Goal: Find specific page/section: Find specific page/section

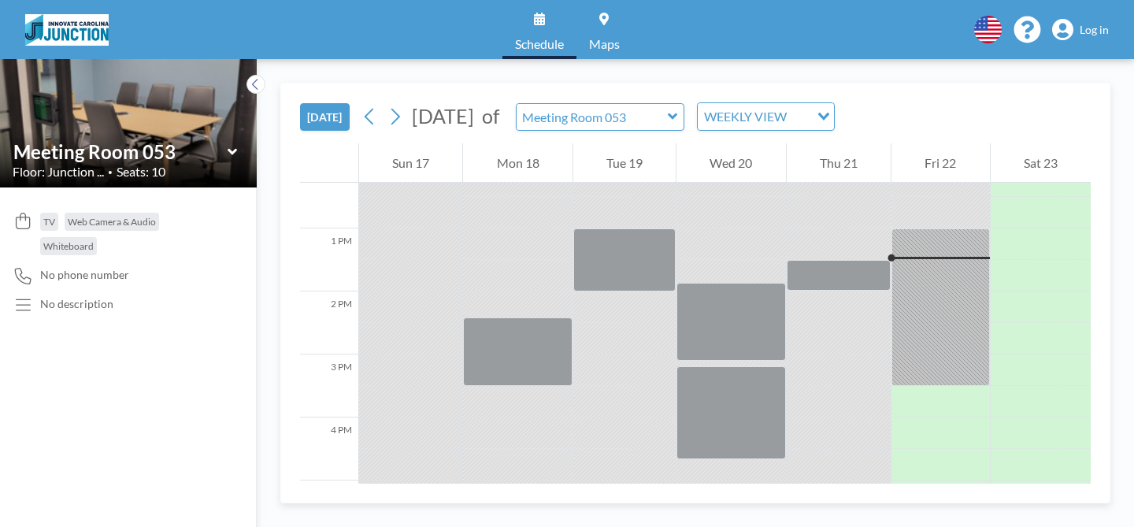
scroll to position [788, 0]
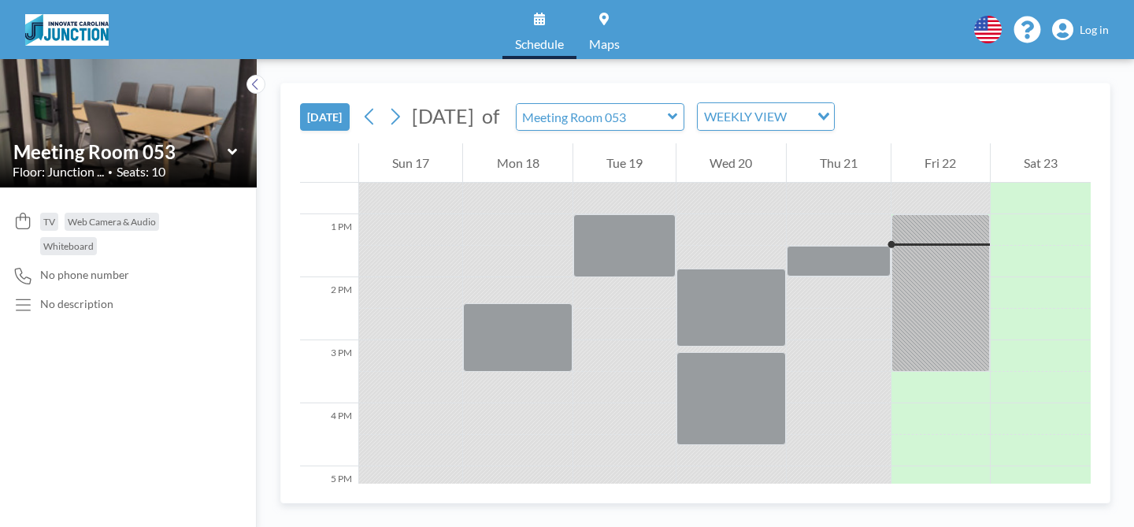
click at [236, 150] on icon at bounding box center [231, 151] width 9 height 6
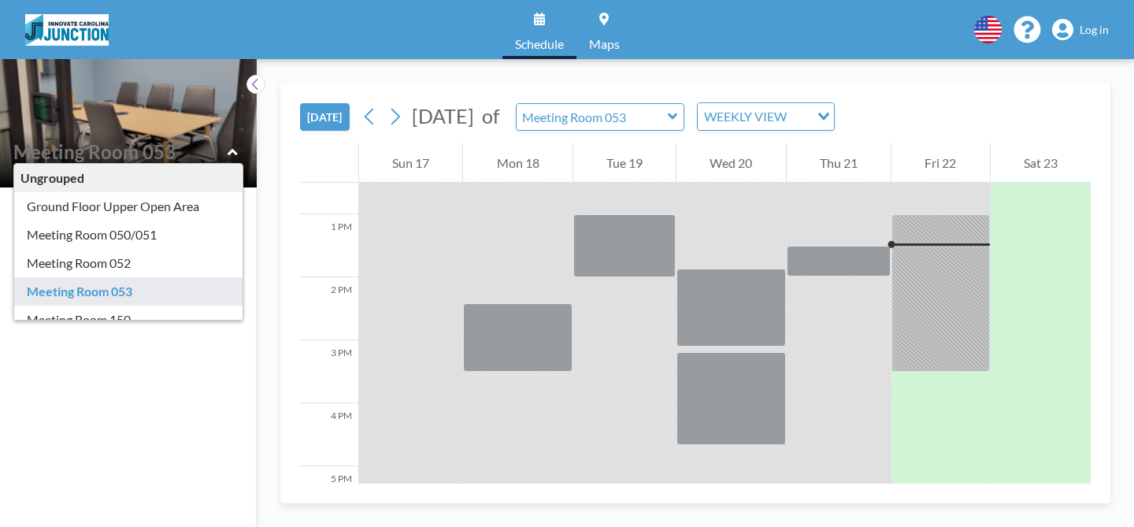
type input "Meeting Room 052"
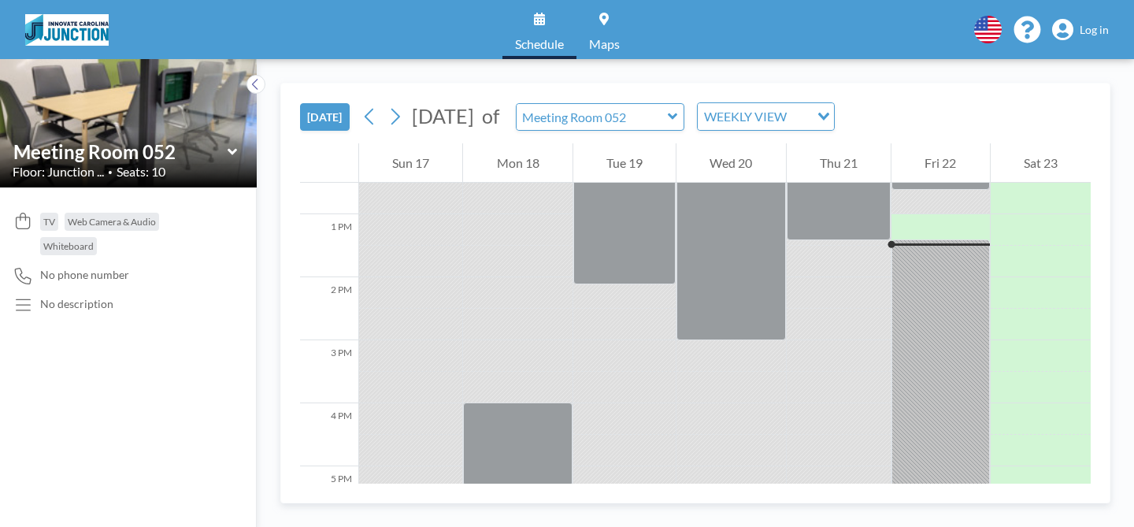
click at [229, 152] on icon at bounding box center [231, 151] width 9 height 6
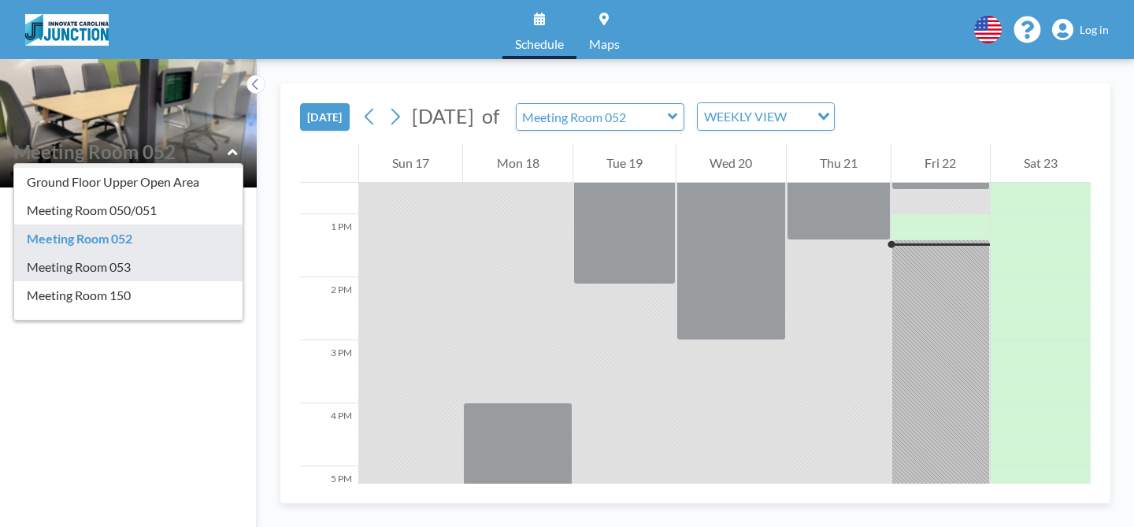
scroll to position [26, 0]
type input "Meeting Room 053"
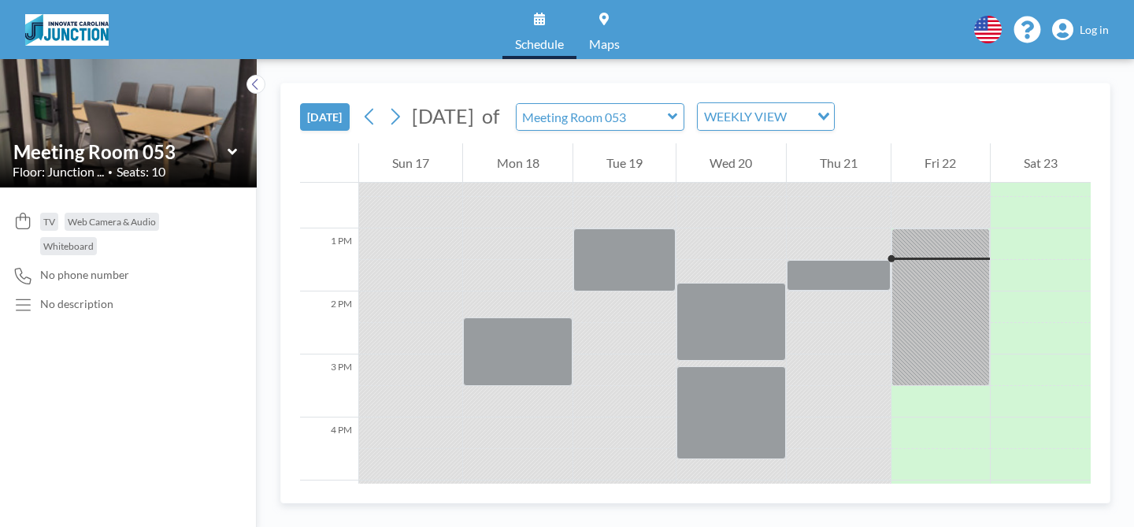
scroll to position [788, 0]
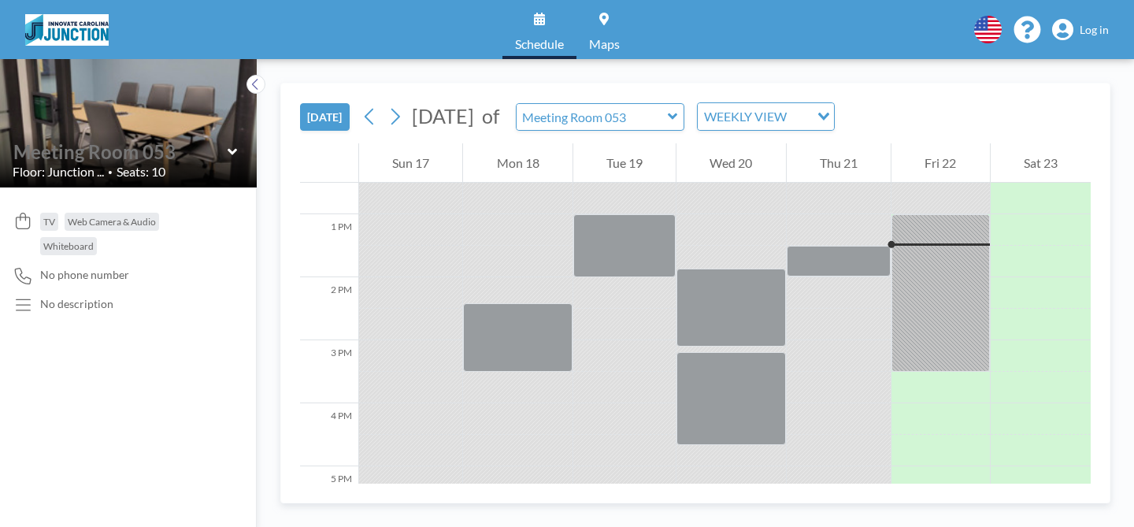
click at [213, 154] on input "text" at bounding box center [120, 151] width 214 height 23
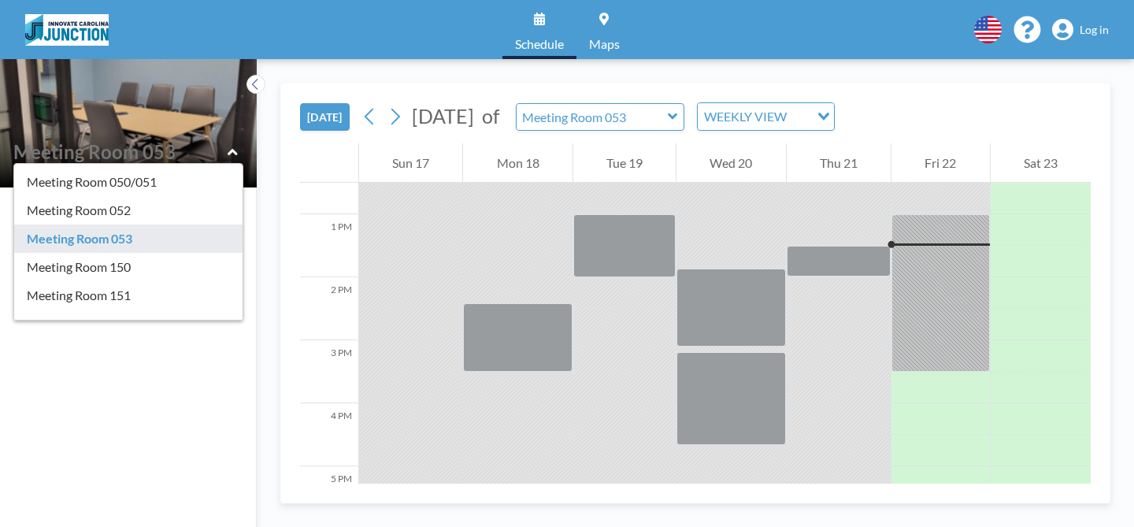
scroll to position [52, 0]
type input "Meeting Room 150"
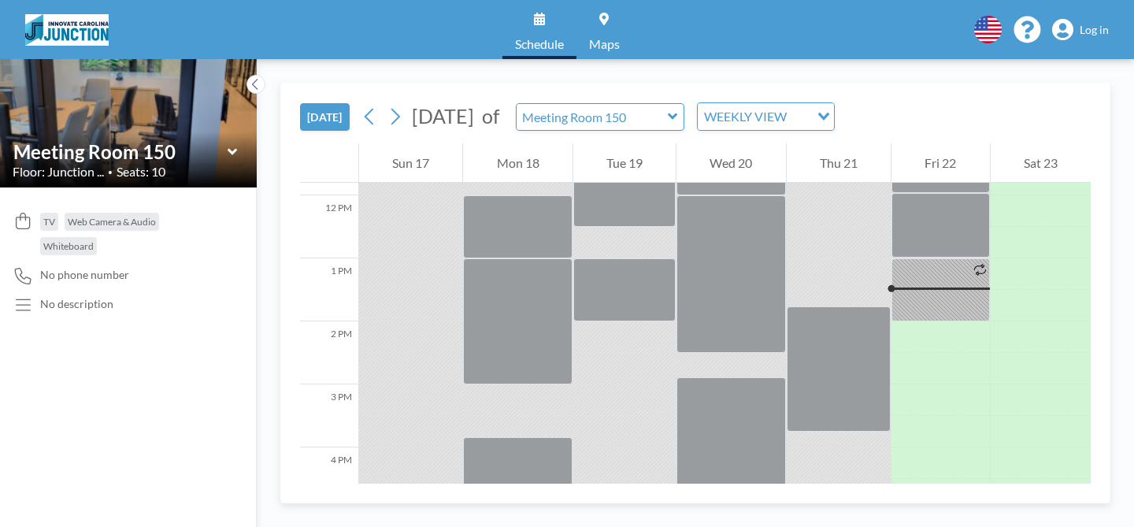
scroll to position [788, 0]
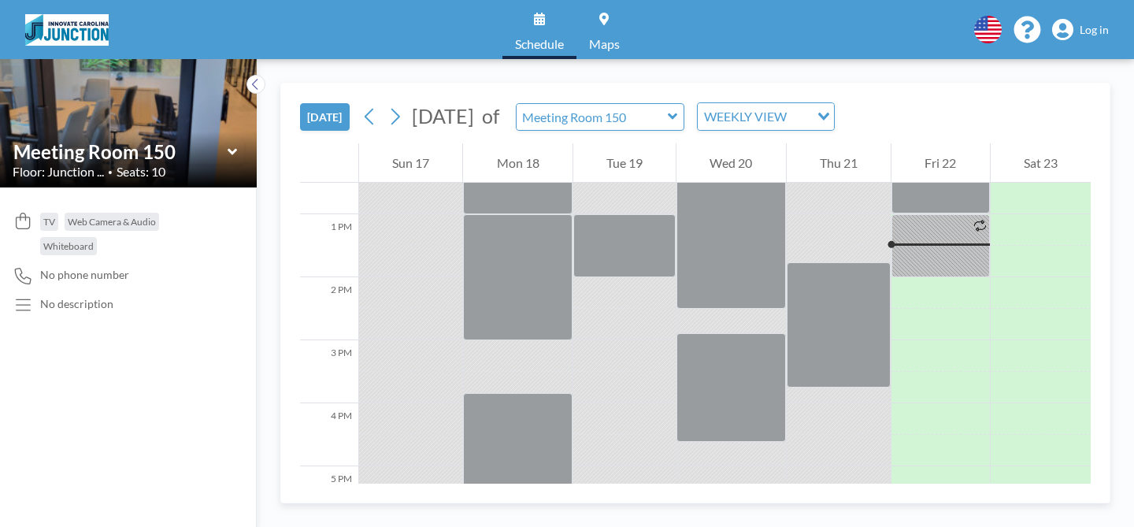
click at [233, 160] on div "Meeting Room 150" at bounding box center [129, 151] width 232 height 24
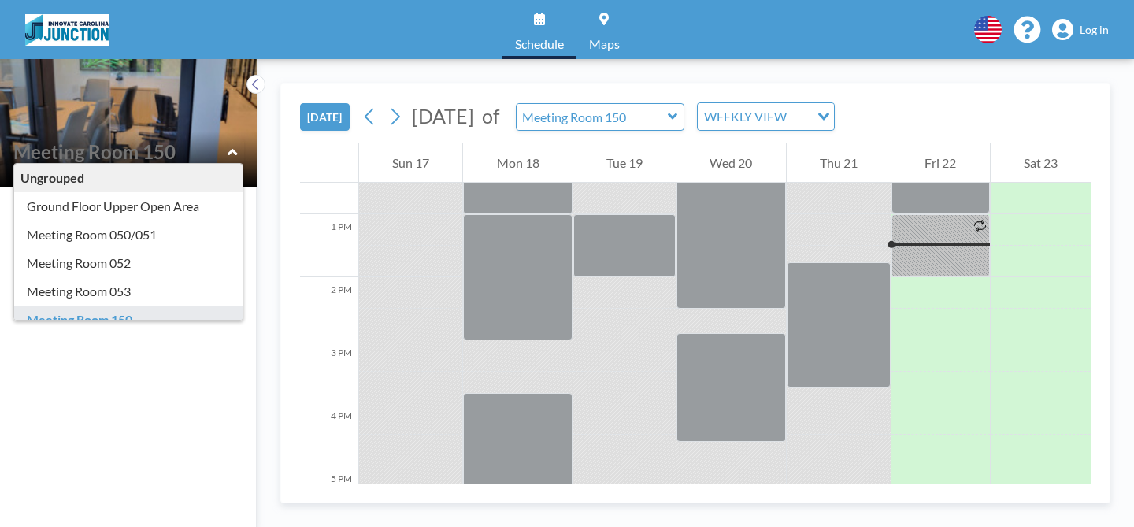
click at [225, 152] on div "Ungrouped Ground Floor Upper Open Area Meeting Room 050/051 Meeting Room 052 Me…" at bounding box center [129, 151] width 232 height 24
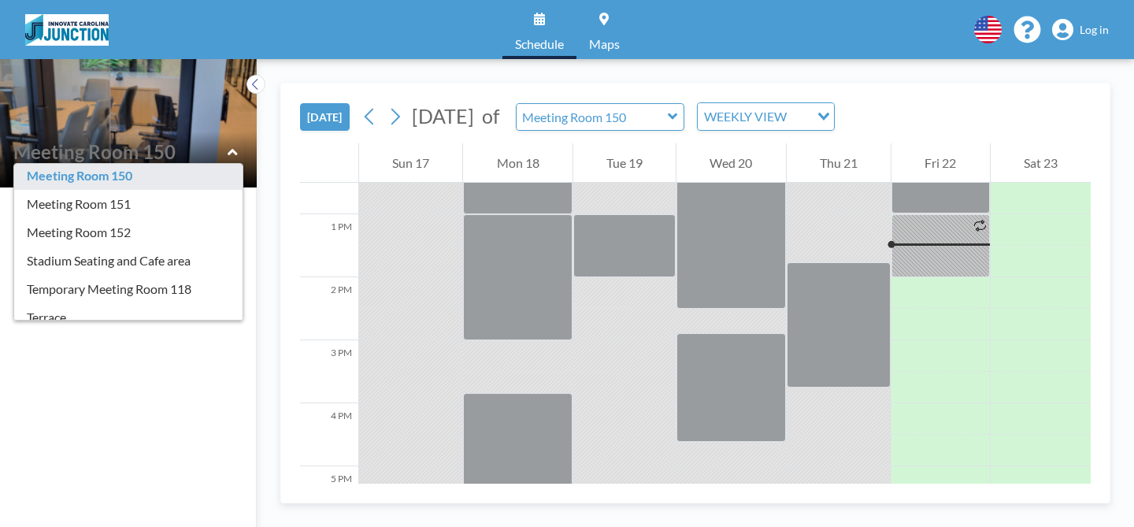
scroll to position [142, 0]
type input "Meeting Room 152"
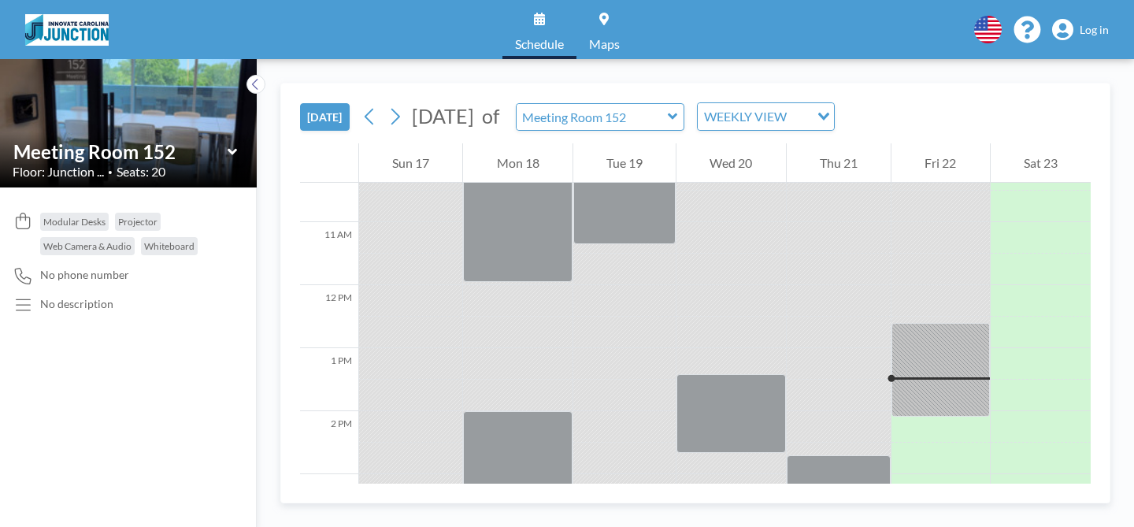
scroll to position [788, 0]
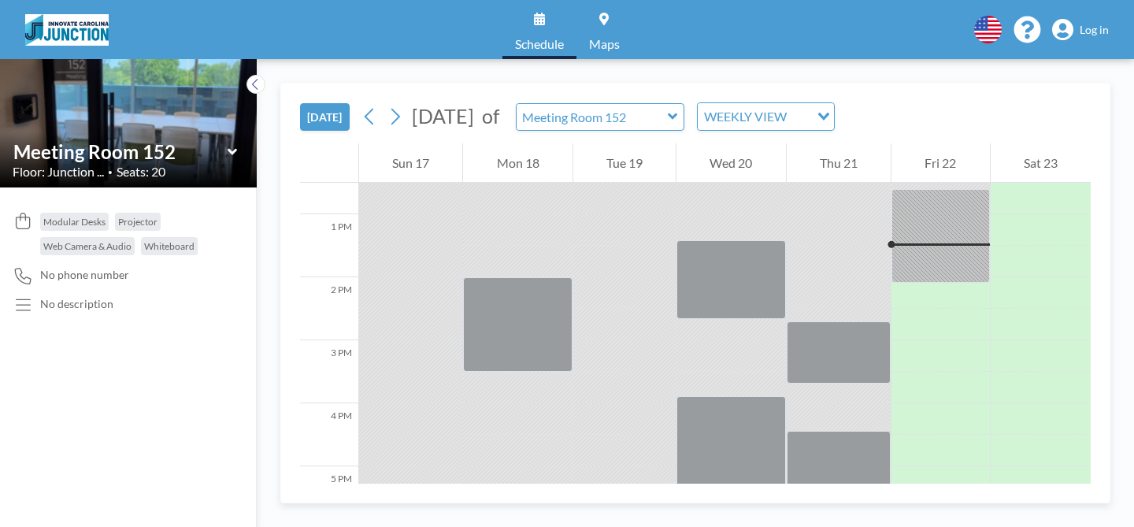
click at [228, 154] on icon at bounding box center [233, 152] width 10 height 16
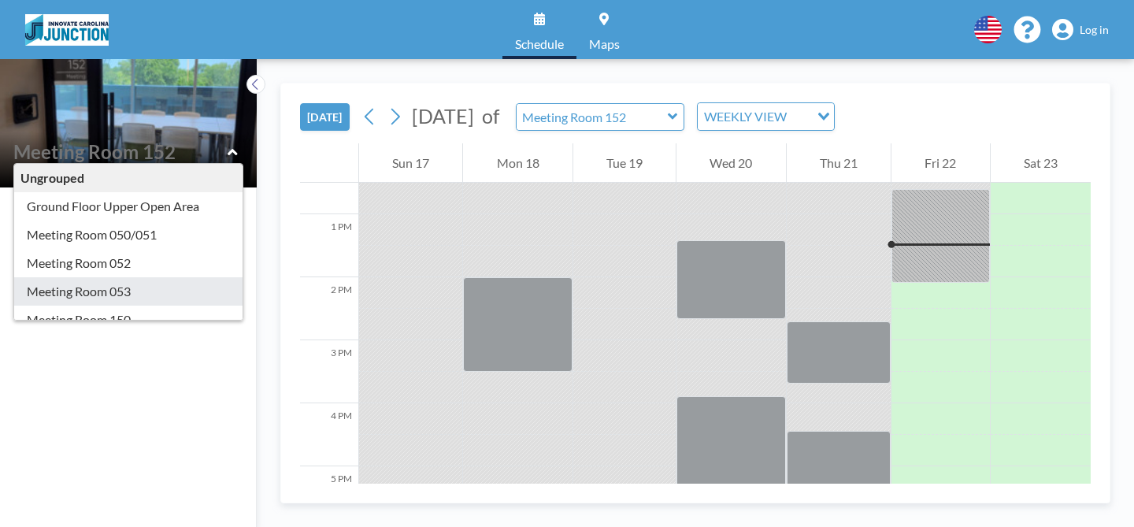
type input "Meeting Room 053"
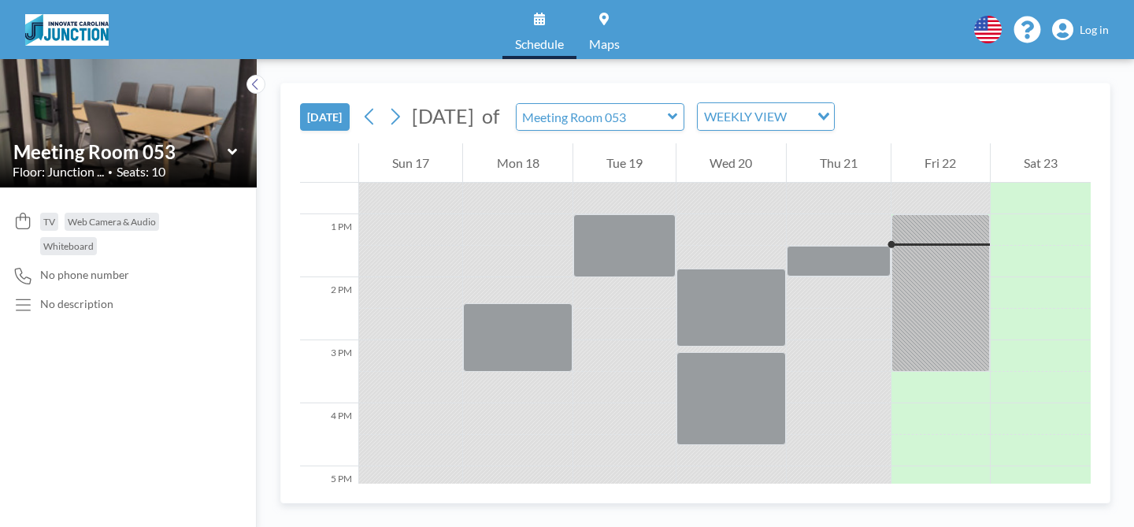
click at [205, 256] on div "TV Web Camera & Audio Whiteboard" at bounding box center [132, 237] width 185 height 49
click at [232, 153] on icon at bounding box center [231, 151] width 9 height 6
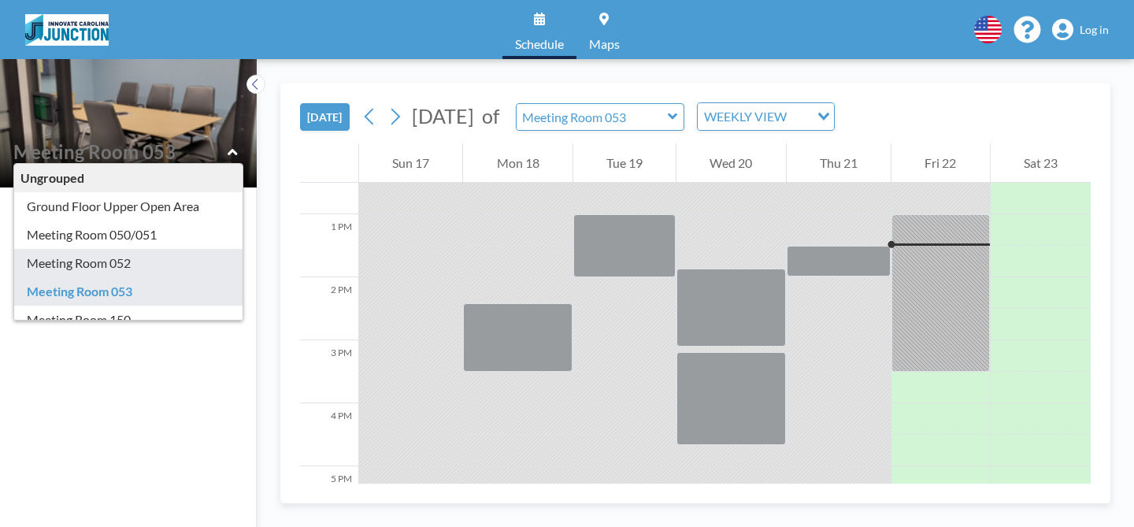
type input "Meeting Room 052"
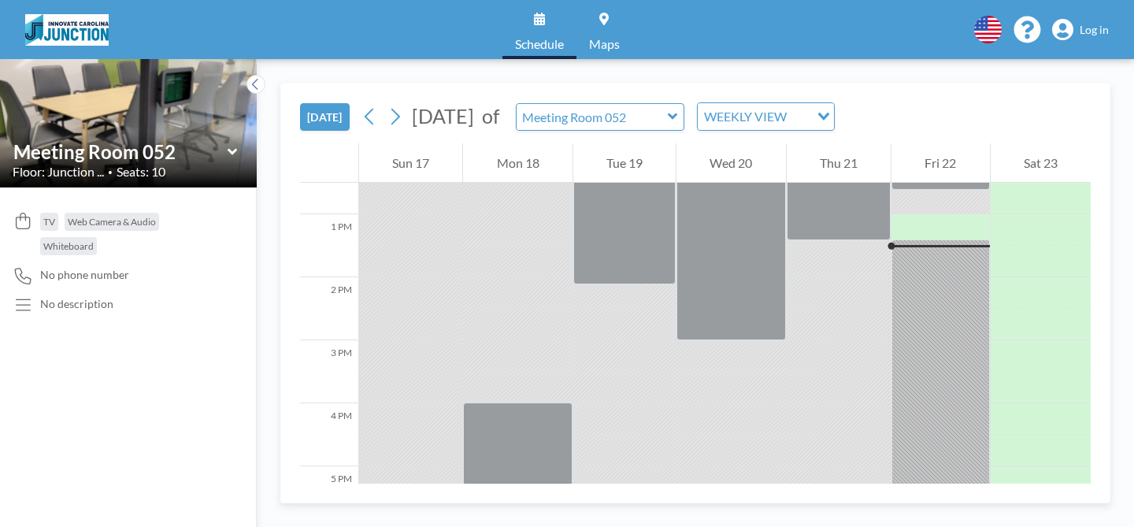
click at [231, 148] on icon at bounding box center [233, 152] width 10 height 16
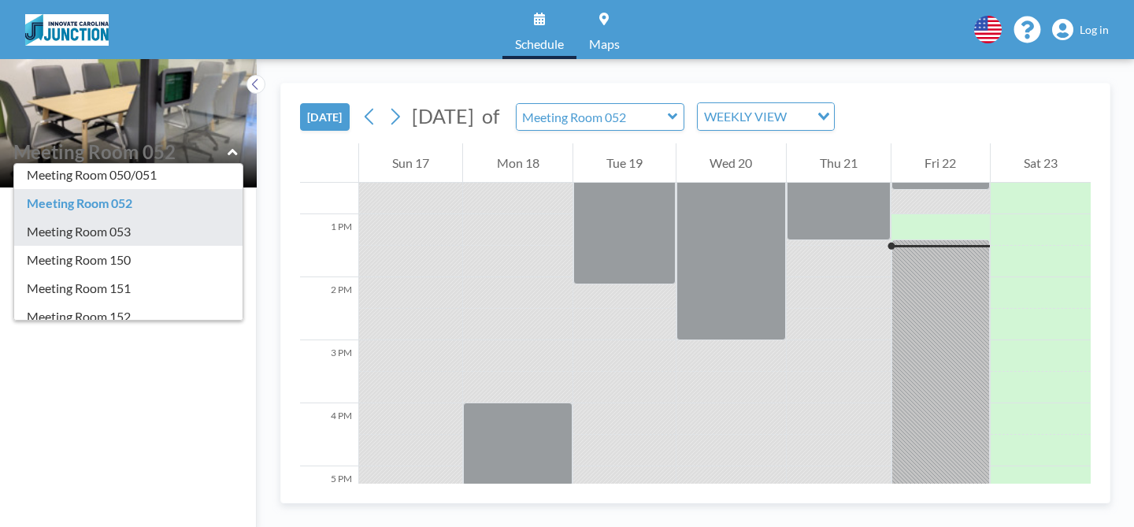
scroll to position [86, 0]
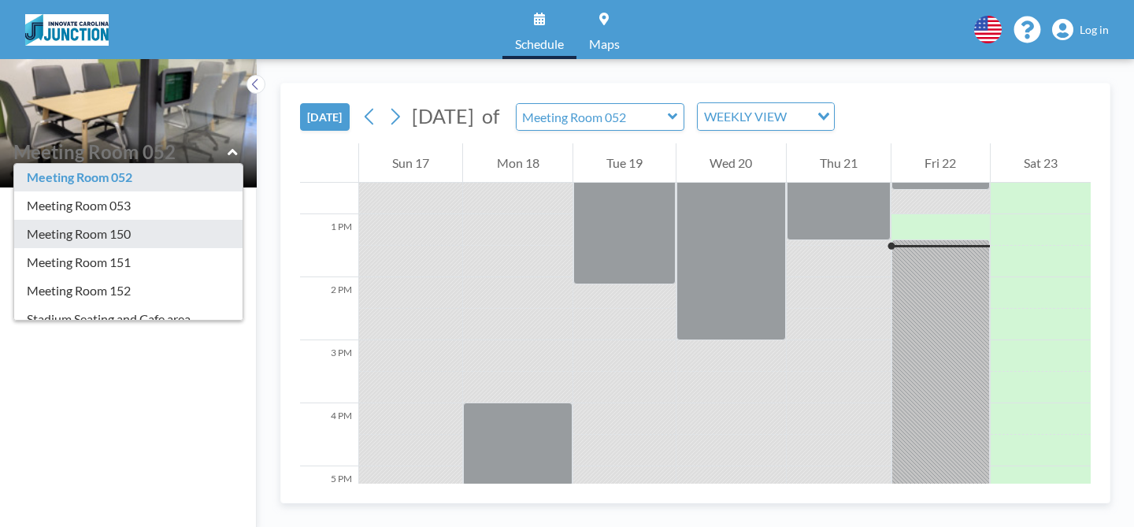
type input "Meeting Room 150"
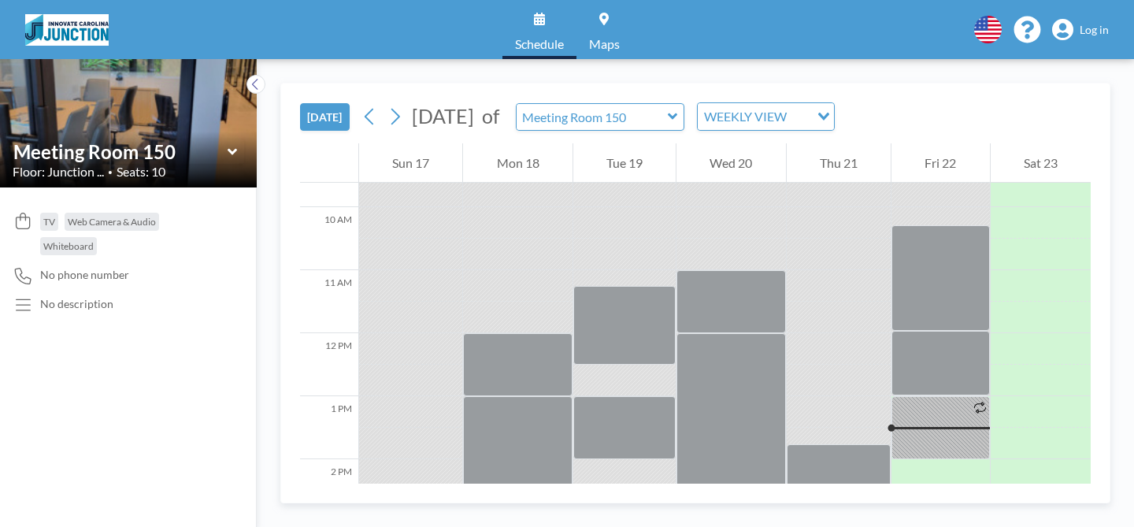
scroll to position [788, 0]
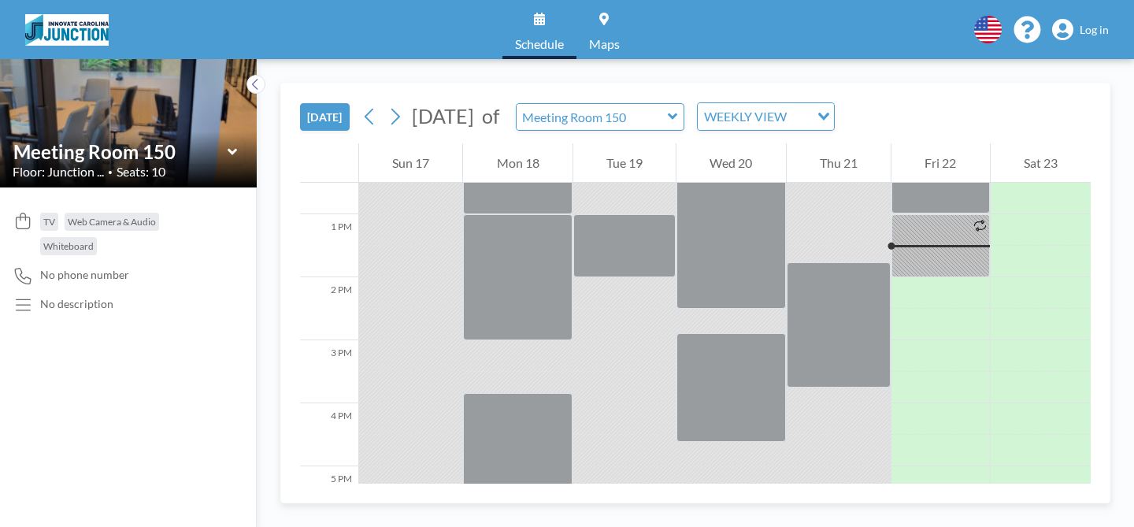
click at [231, 155] on icon at bounding box center [233, 152] width 10 height 16
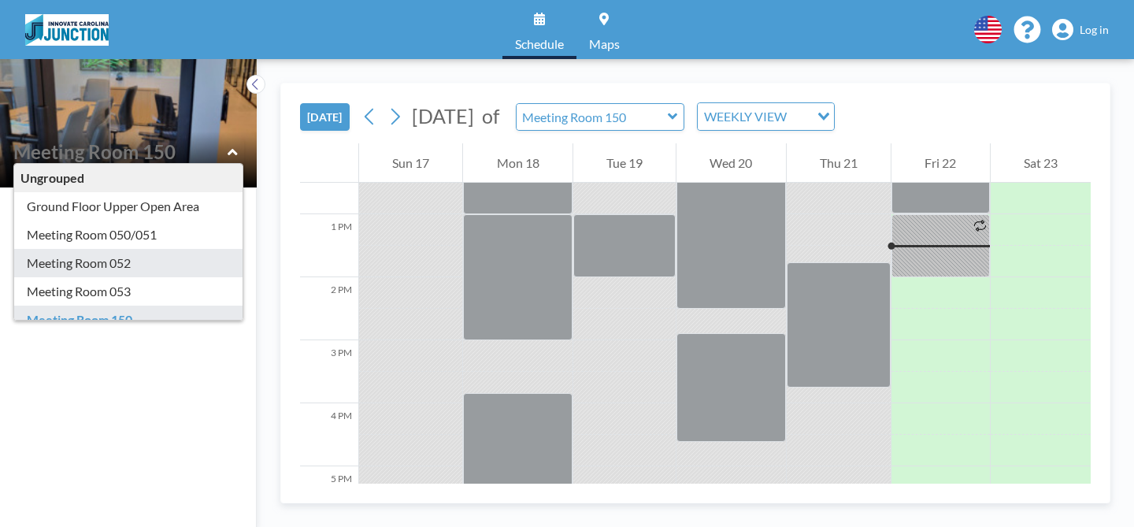
scroll to position [61, 0]
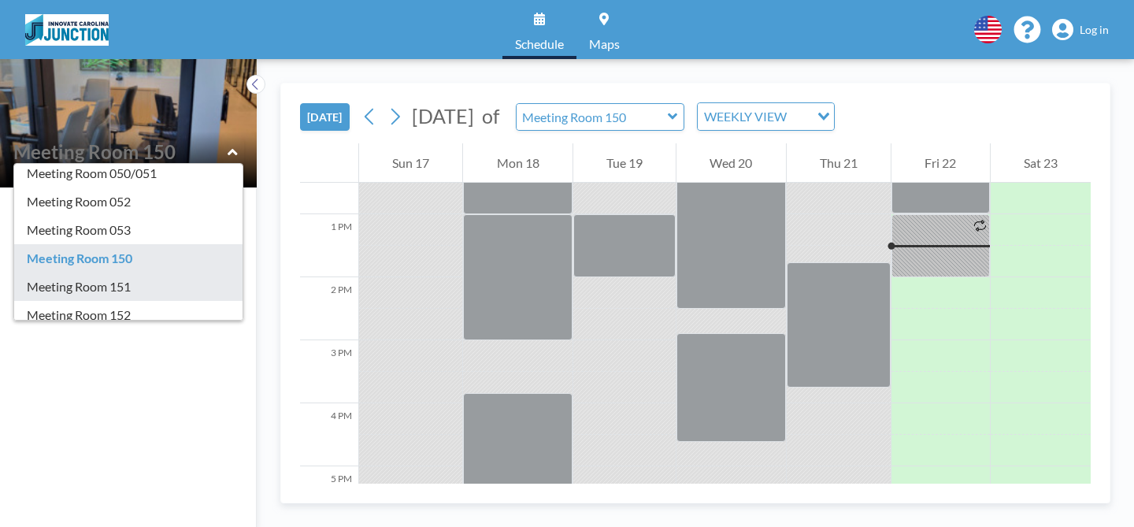
type input "Meeting Room 151"
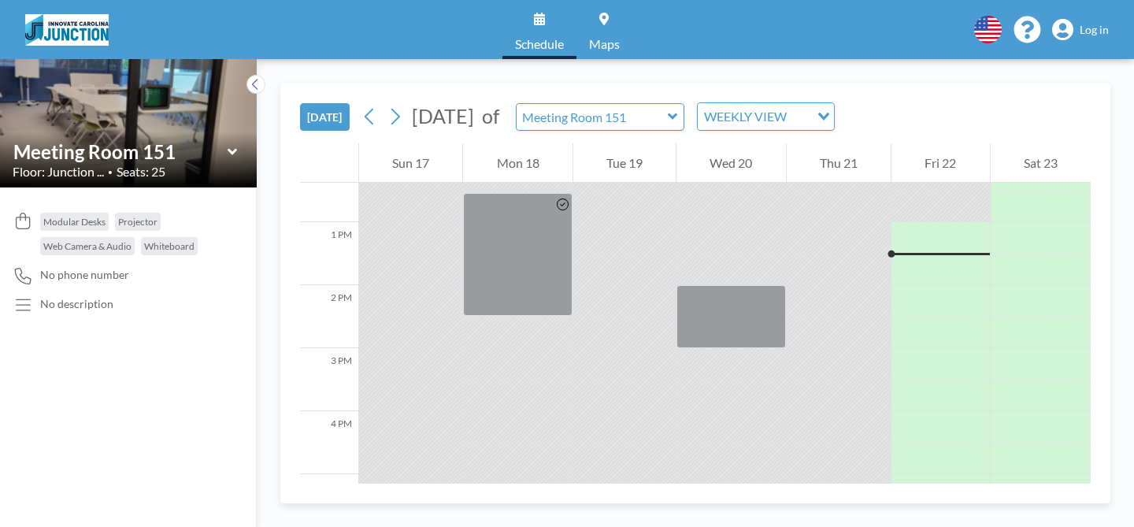
scroll to position [788, 0]
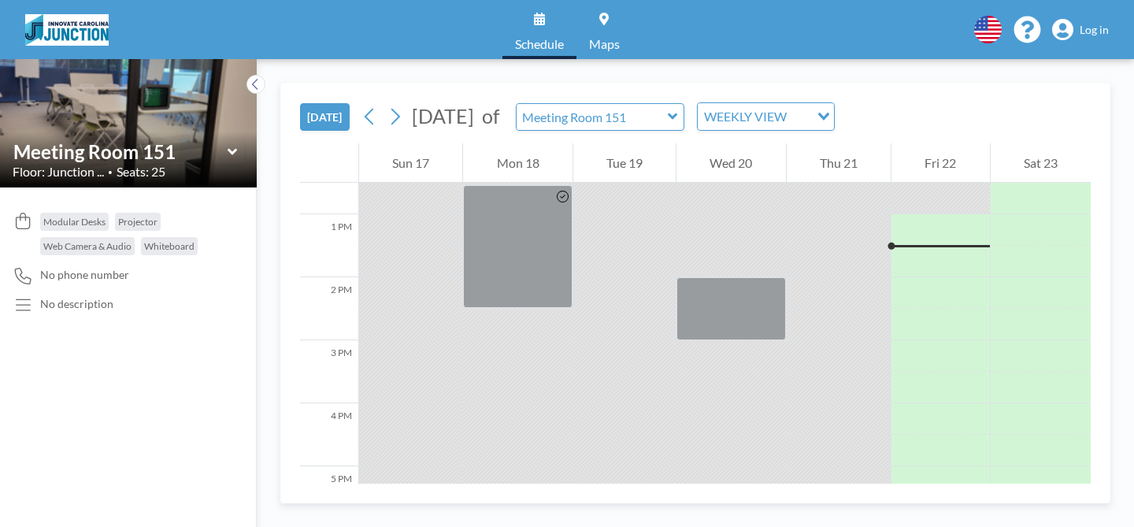
click at [232, 158] on icon at bounding box center [233, 152] width 10 height 16
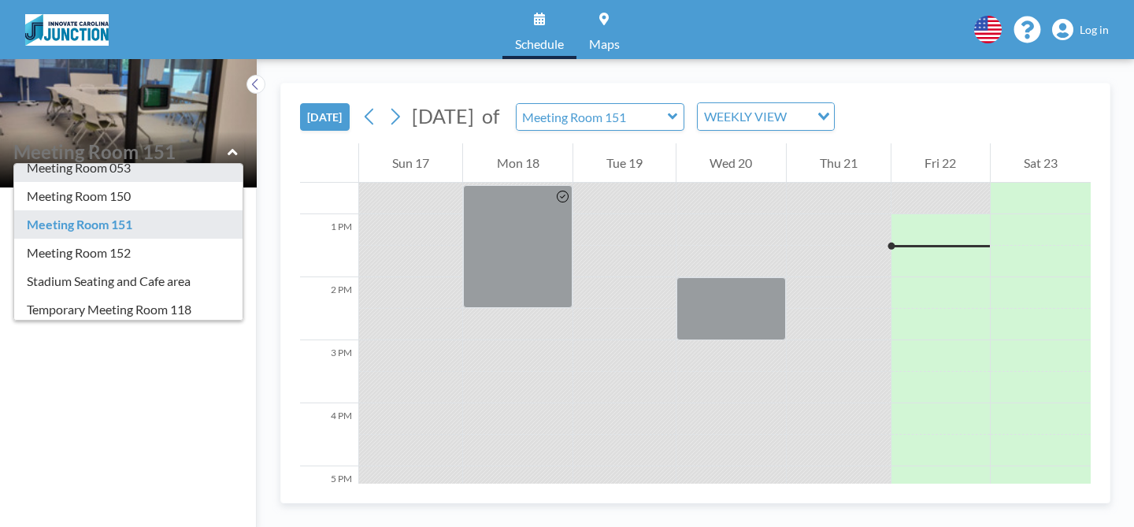
scroll to position [122, 0]
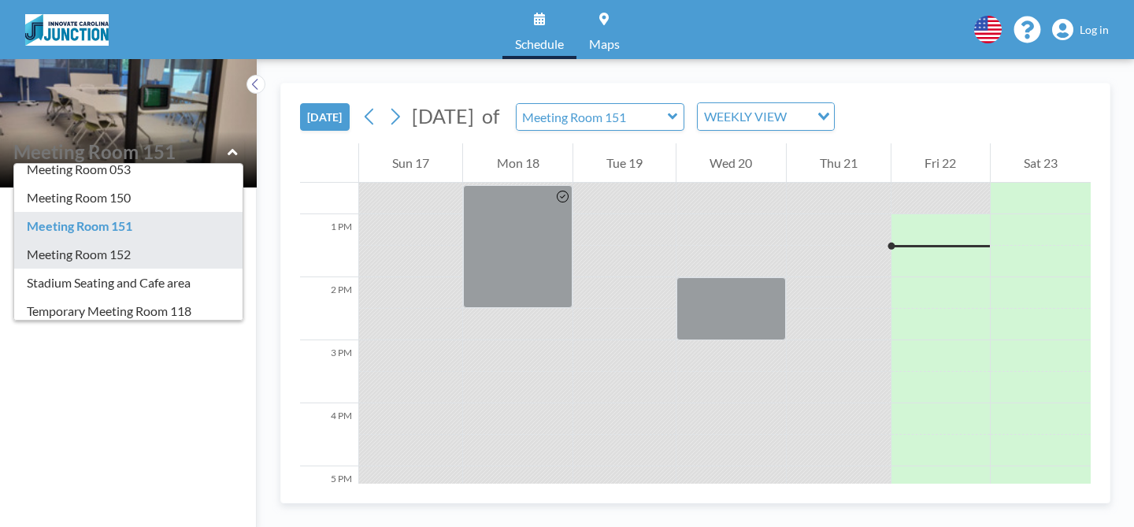
type input "Meeting Room 152"
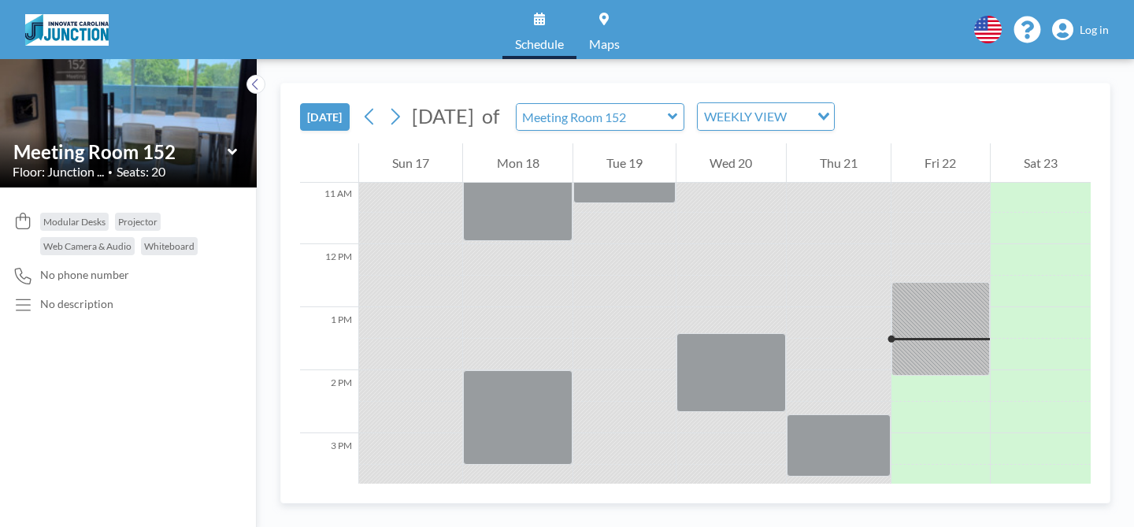
scroll to position [788, 0]
